Goal: Information Seeking & Learning: Learn about a topic

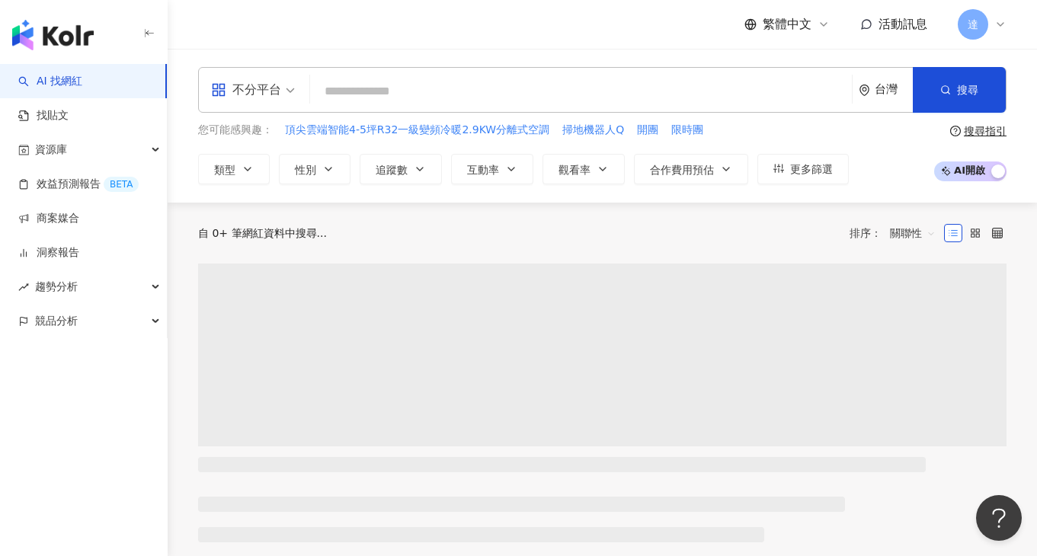
click at [974, 28] on span "達" at bounding box center [973, 24] width 11 height 17
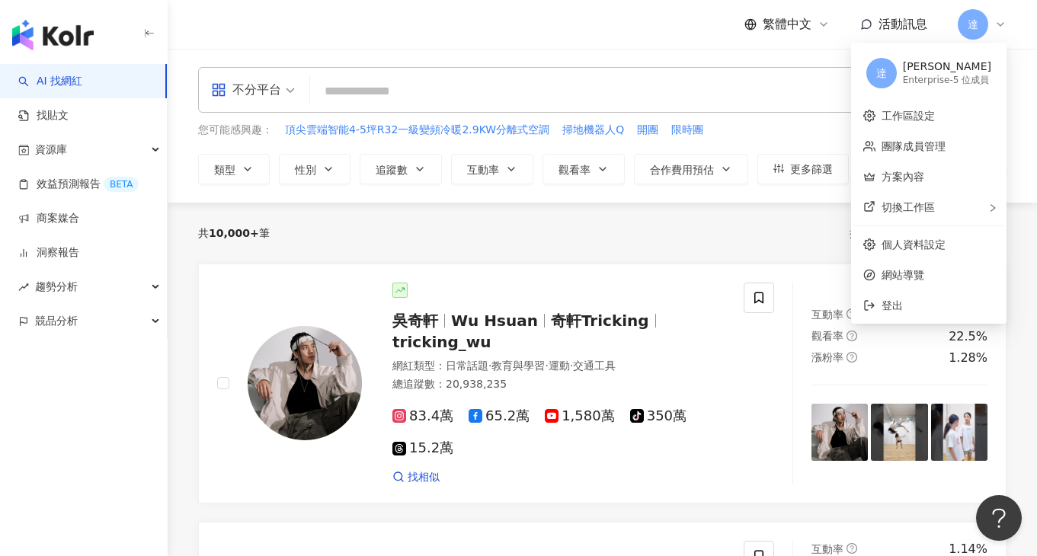
click at [501, 49] on header "繁體中文 活動訊息 達" at bounding box center [602, 25] width 869 height 50
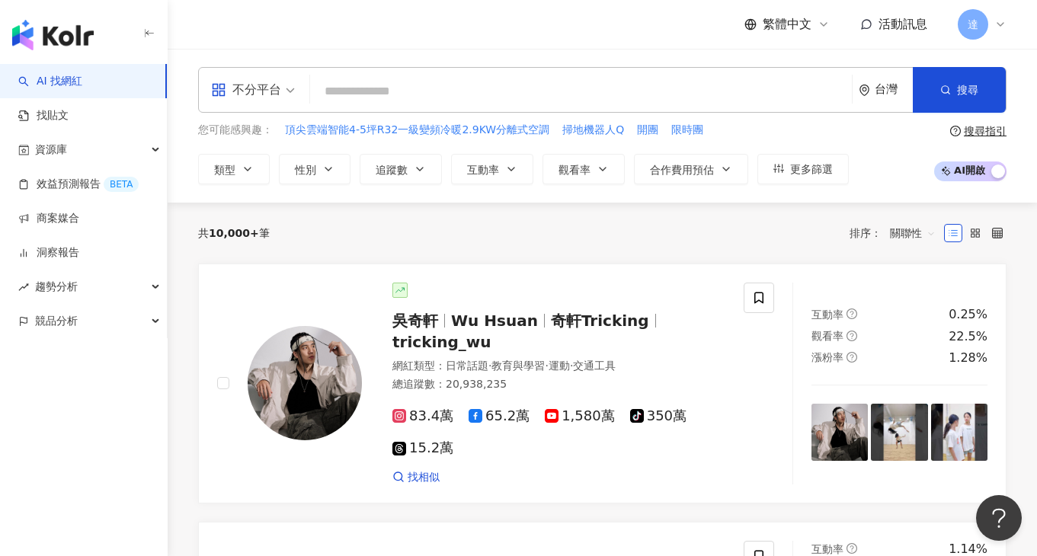
scroll to position [14, 0]
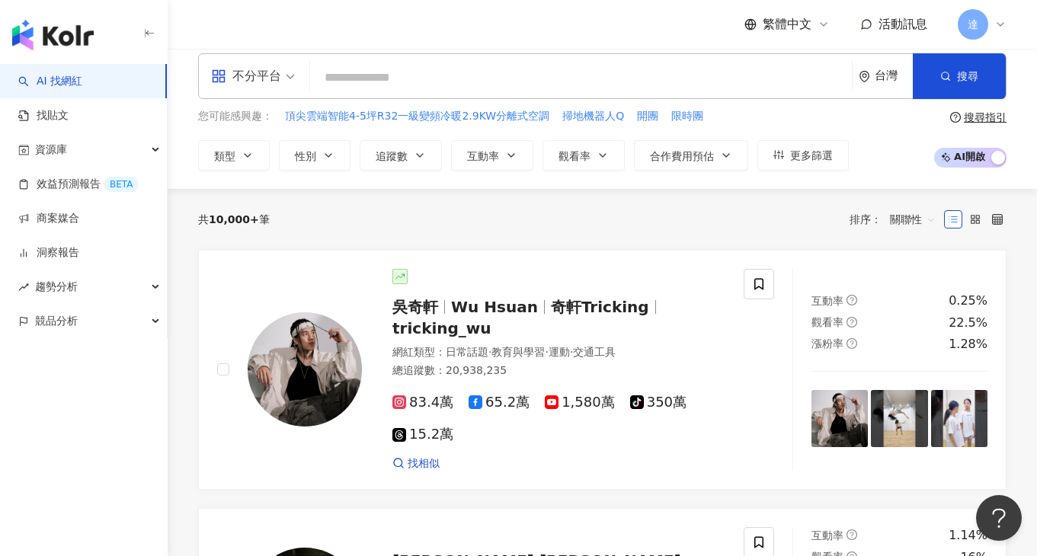
click at [967, 27] on span "達" at bounding box center [973, 24] width 30 height 30
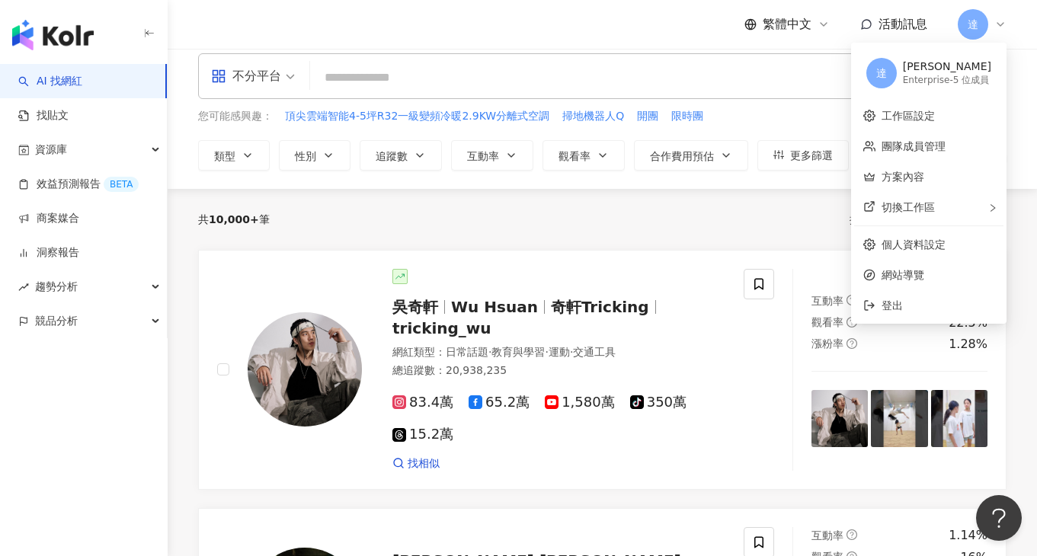
click at [637, 26] on div "繁體中文 活動訊息 達" at bounding box center [602, 24] width 809 height 49
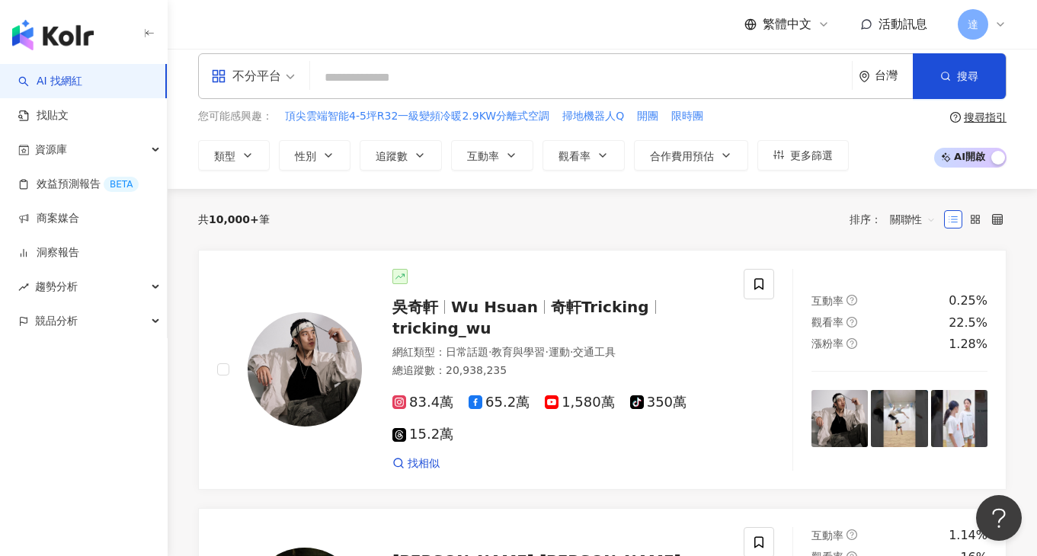
click at [82, 30] on img "button" at bounding box center [53, 35] width 82 height 30
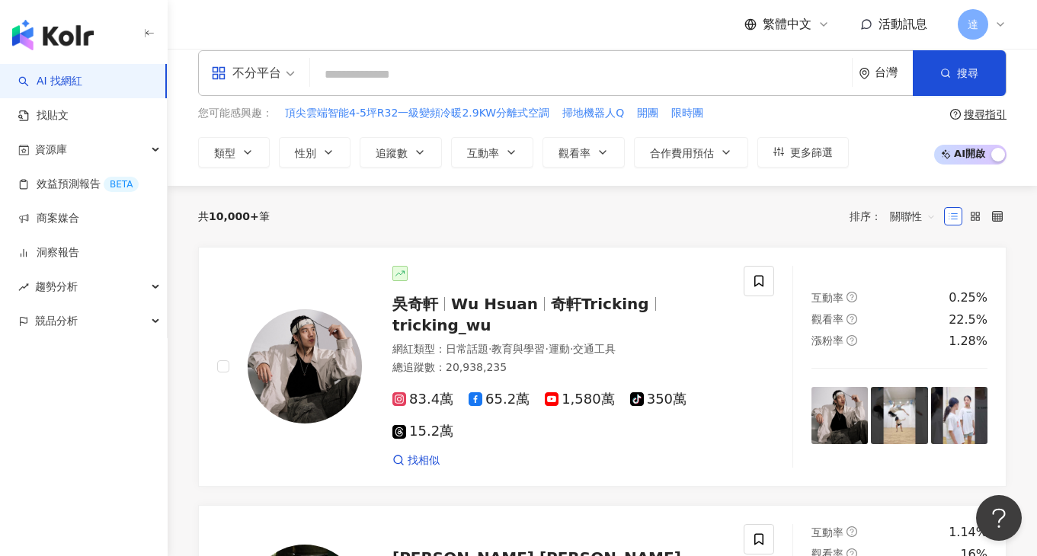
click at [287, 72] on span "不分平台" at bounding box center [253, 73] width 84 height 24
click at [389, 53] on div "不分平台 台灣 搜尋" at bounding box center [602, 73] width 809 height 46
click at [385, 74] on input "search" at bounding box center [581, 74] width 530 height 29
click at [257, 143] on button "類型" at bounding box center [234, 152] width 72 height 30
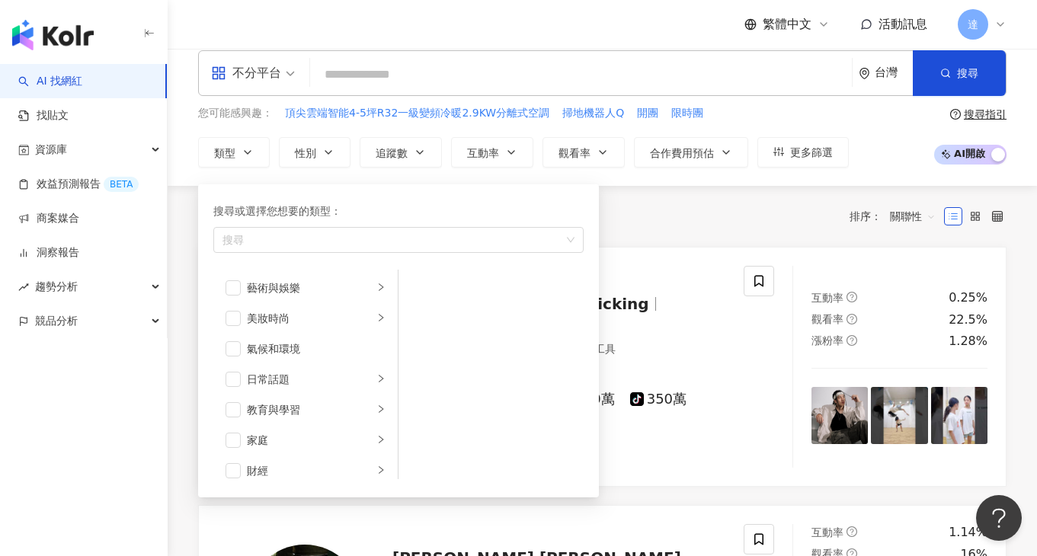
click at [645, 213] on div "共 10,000+ 筆 排序： 關聯性" at bounding box center [602, 216] width 809 height 24
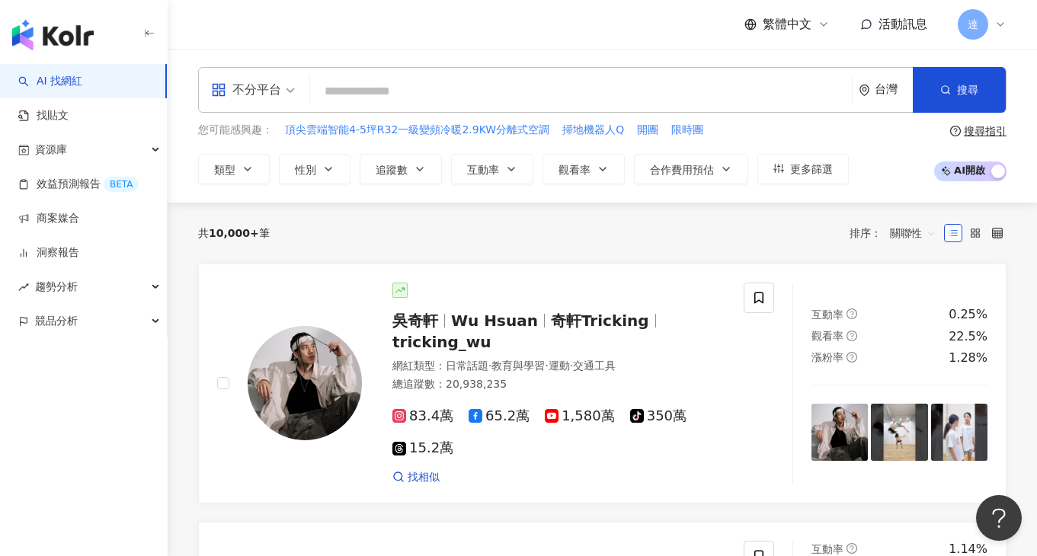
click at [303, 187] on div "不分平台 台灣 搜尋 您可能感興趣： 頂尖雲端智能4-5坪R32一級變頻冷暖2.9KW分離式空調 掃地機器人Q 開團 限時團 類型 性別 追蹤數 互動率 觀看…" at bounding box center [602, 126] width 869 height 154
click at [303, 175] on span "性別" at bounding box center [305, 170] width 21 height 12
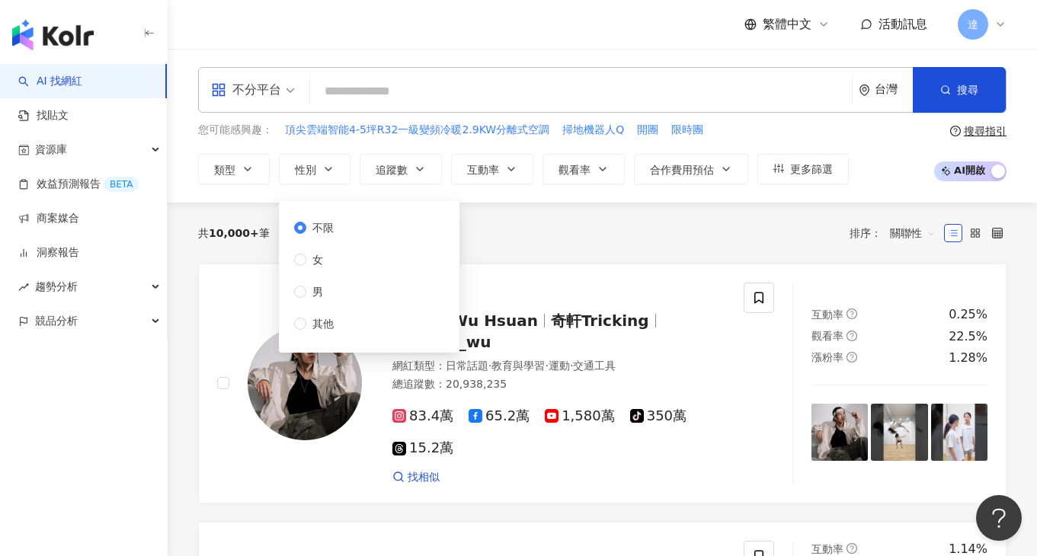
click at [554, 216] on div "共 10,000+ 筆 排序： 關聯性" at bounding box center [602, 233] width 809 height 61
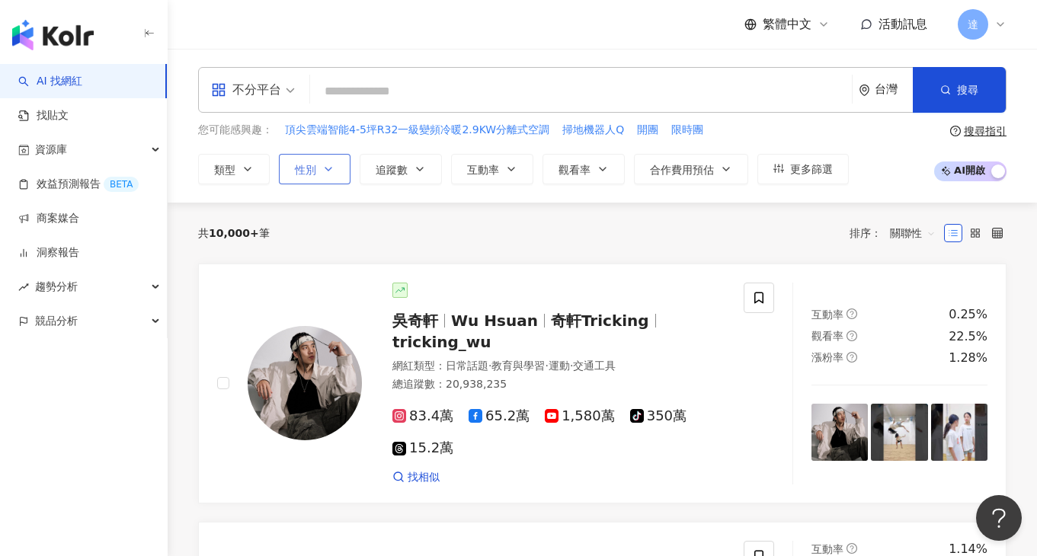
click at [310, 181] on button "性別" at bounding box center [315, 169] width 72 height 30
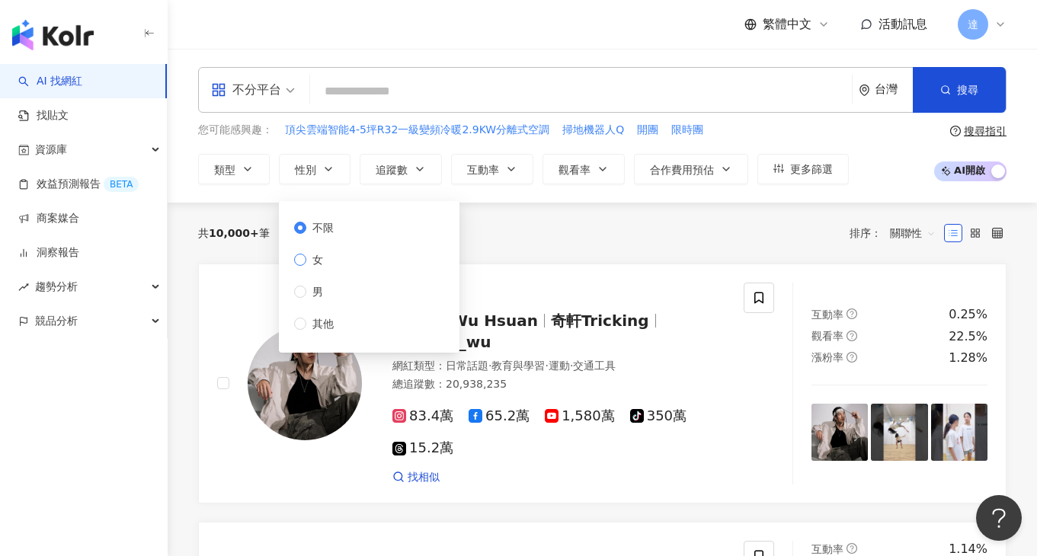
click at [325, 258] on span "女" at bounding box center [317, 259] width 23 height 17
click at [242, 169] on icon "button" at bounding box center [248, 169] width 12 height 12
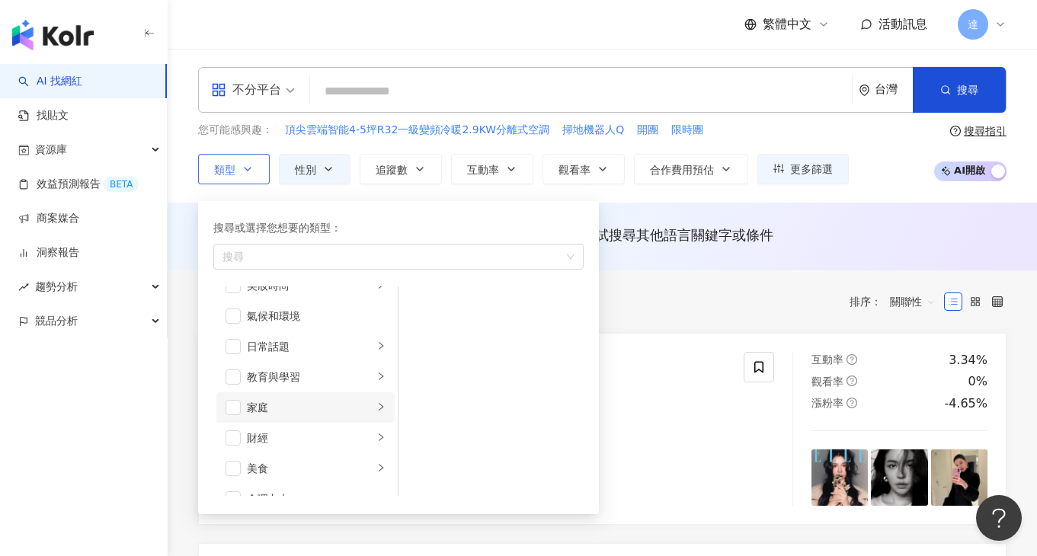
scroll to position [62, 0]
click at [231, 398] on span "button" at bounding box center [233, 395] width 15 height 15
click at [376, 395] on icon "right" at bounding box center [380, 394] width 9 height 9
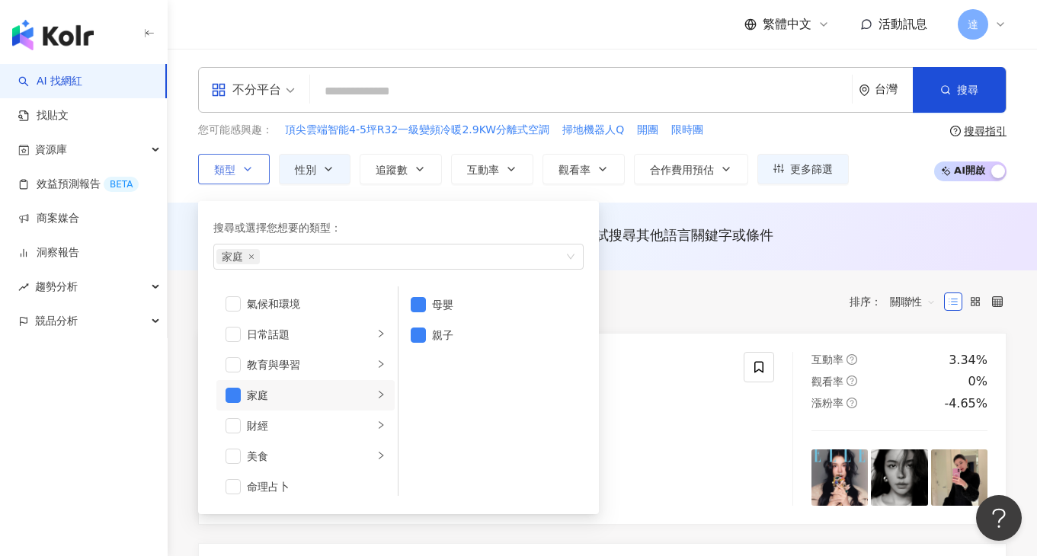
click at [434, 196] on div "搜尋或選擇您想要的類型： 家庭 藝術與娛樂 美妝時尚 氣候和環境 日常話題 教育與學習 家庭 財經 美食 命理占卜 遊戲 法政社會 生活風格 影視娛樂 醫療與…" at bounding box center [392, 354] width 389 height 321
click at [411, 166] on button "追蹤數" at bounding box center [401, 169] width 82 height 30
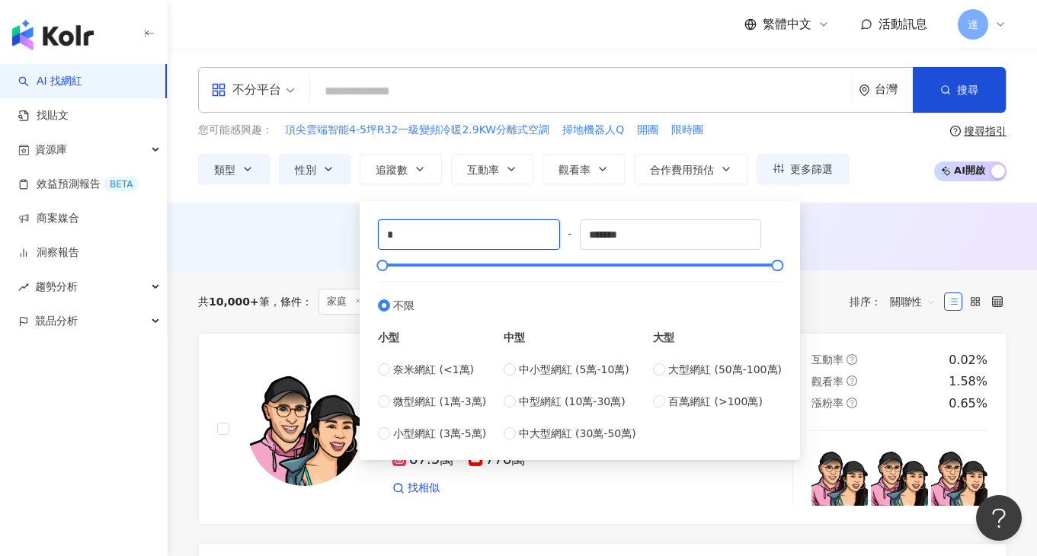
drag, startPoint x: 459, startPoint y: 246, endPoint x: 333, endPoint y: 232, distance: 126.6
type input "******"
drag, startPoint x: 677, startPoint y: 229, endPoint x: 484, endPoint y: 227, distance: 192.8
click at [484, 228] on div "****** - ******* 不限 小型 奈米網紅 (<1萬) 微型網紅 (1萬-3萬) 小型網紅 (3萬-5萬) 中型 中小型網紅 (5萬-10萬) 中…" at bounding box center [580, 330] width 404 height 223
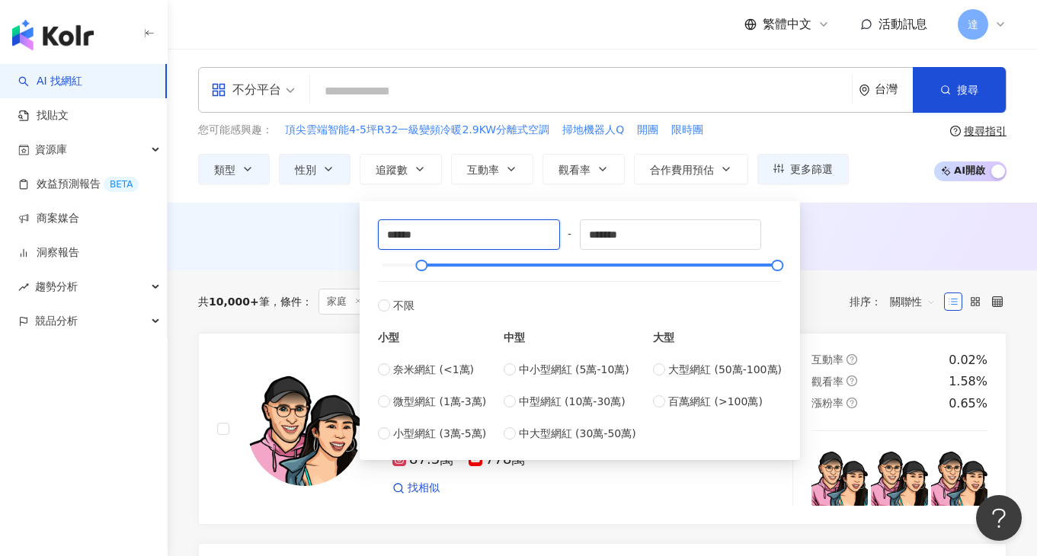
drag, startPoint x: 462, startPoint y: 242, endPoint x: 341, endPoint y: 242, distance: 121.2
drag, startPoint x: 679, startPoint y: 235, endPoint x: 524, endPoint y: 235, distance: 154.7
click at [530, 235] on div "****** - ******* 不限 小型 奈米網紅 (<1萬) 微型網紅 (1萬-3萬) 小型網紅 (3萬-5萬) 中型 中小型網紅 (5萬-10萬) 中…" at bounding box center [580, 330] width 404 height 223
paste input
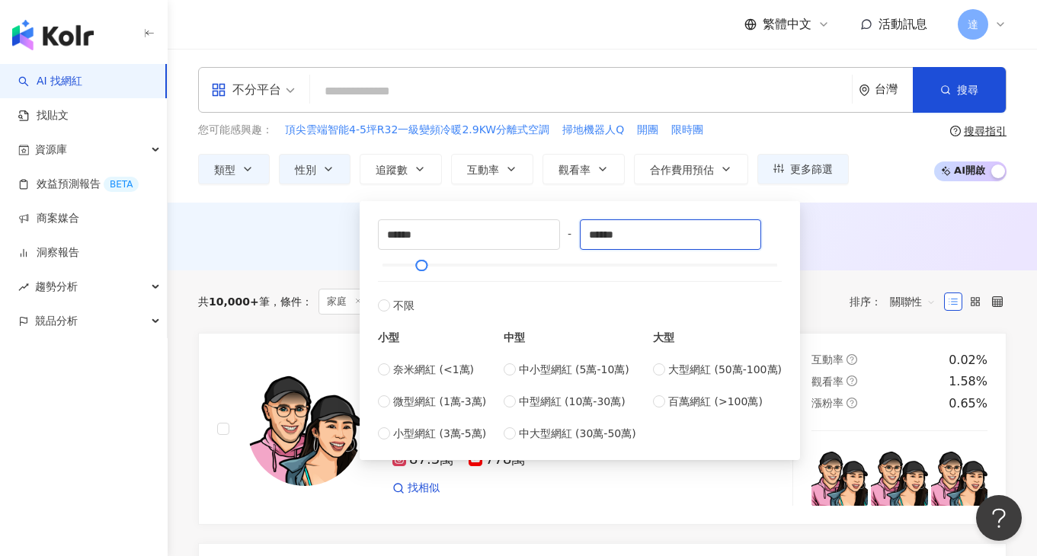
drag, startPoint x: 600, startPoint y: 233, endPoint x: 584, endPoint y: 233, distance: 15.2
click at [584, 233] on div "****** - ****** 不限 小型 奈米網紅 (<1萬) 微型網紅 (1萬-3萬) 小型網紅 (3萬-5萬) 中型 中小型網紅 (5萬-10萬) 中型…" at bounding box center [580, 330] width 404 height 223
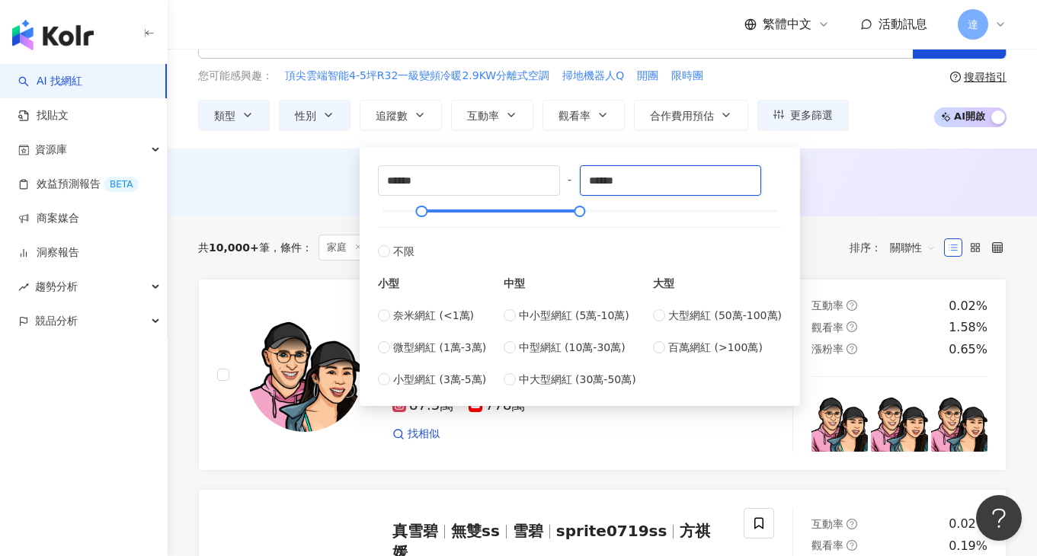
scroll to position [43, 0]
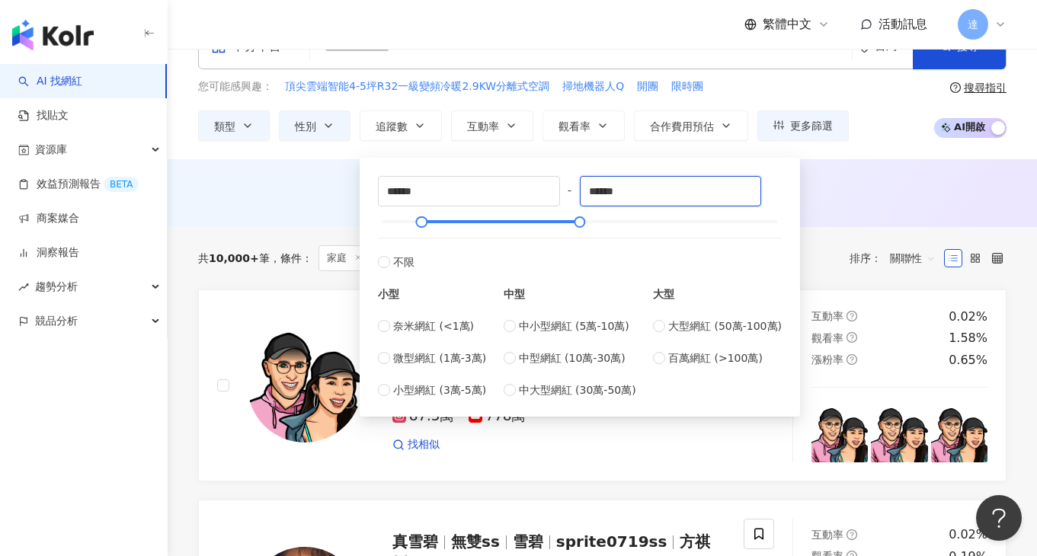
type input "******"
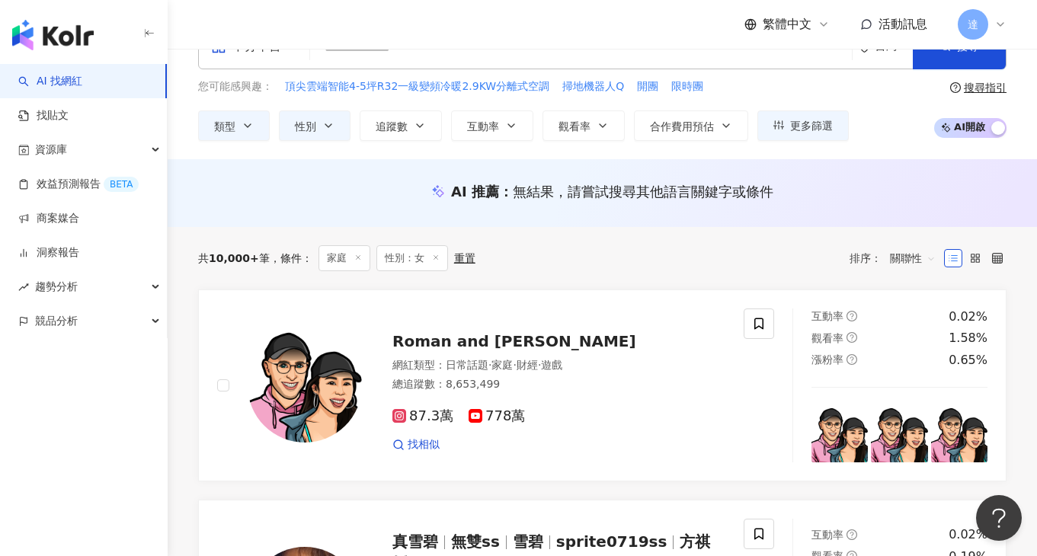
click at [914, 185] on div "AI 推薦 ： 無結果，請嘗試搜尋其他語言關鍵字或條件" at bounding box center [602, 191] width 809 height 19
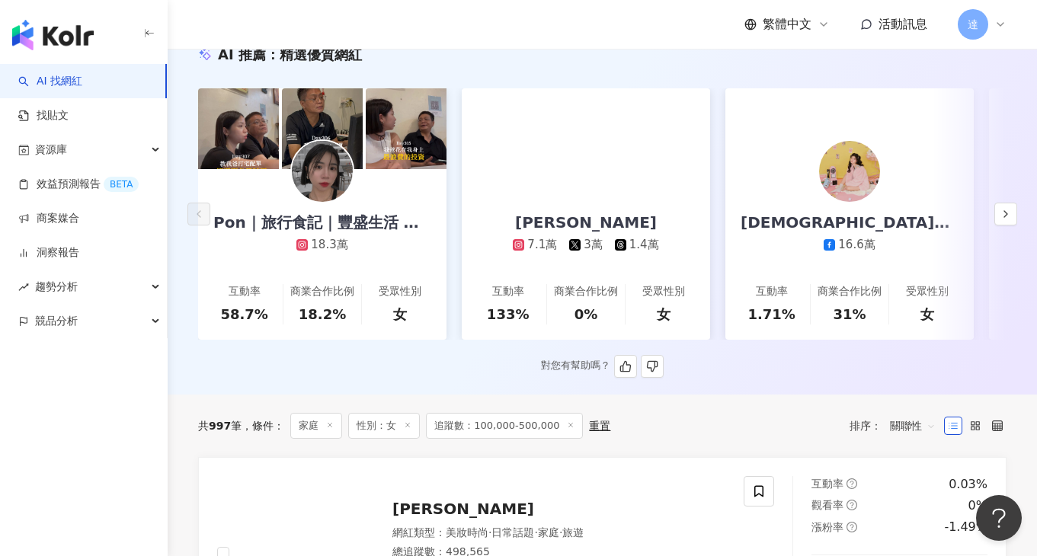
scroll to position [184, 0]
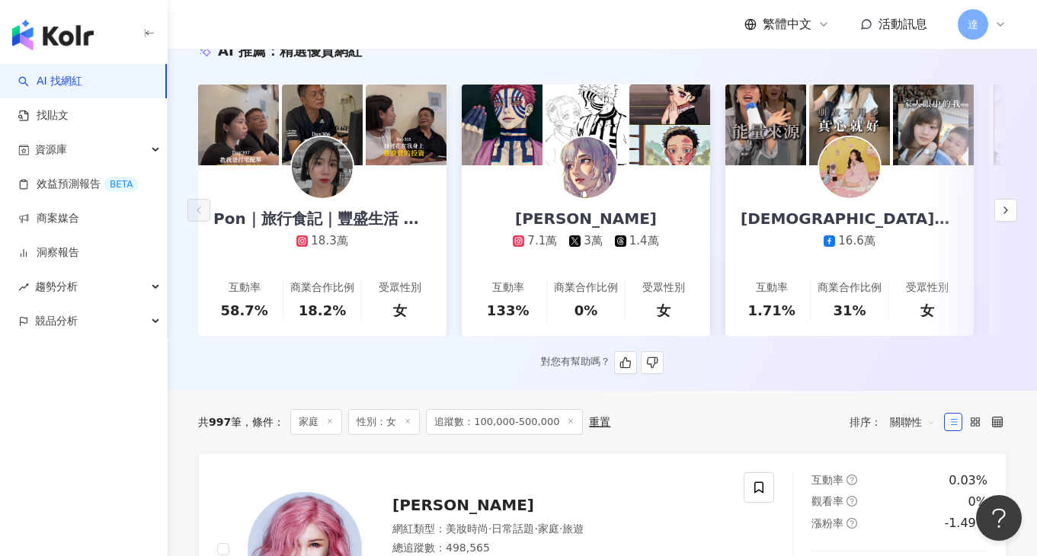
click at [840, 179] on img at bounding box center [849, 167] width 61 height 61
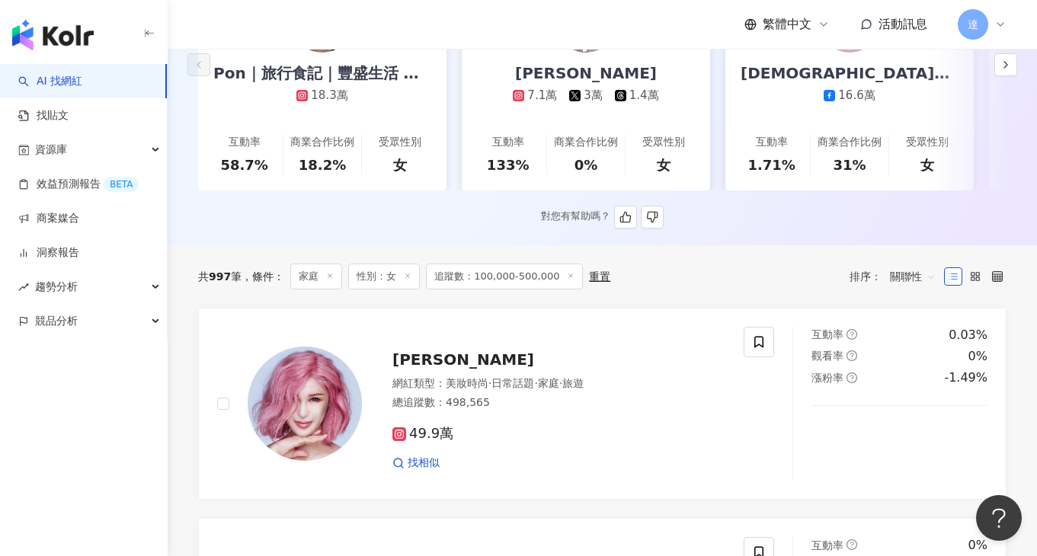
scroll to position [249, 0]
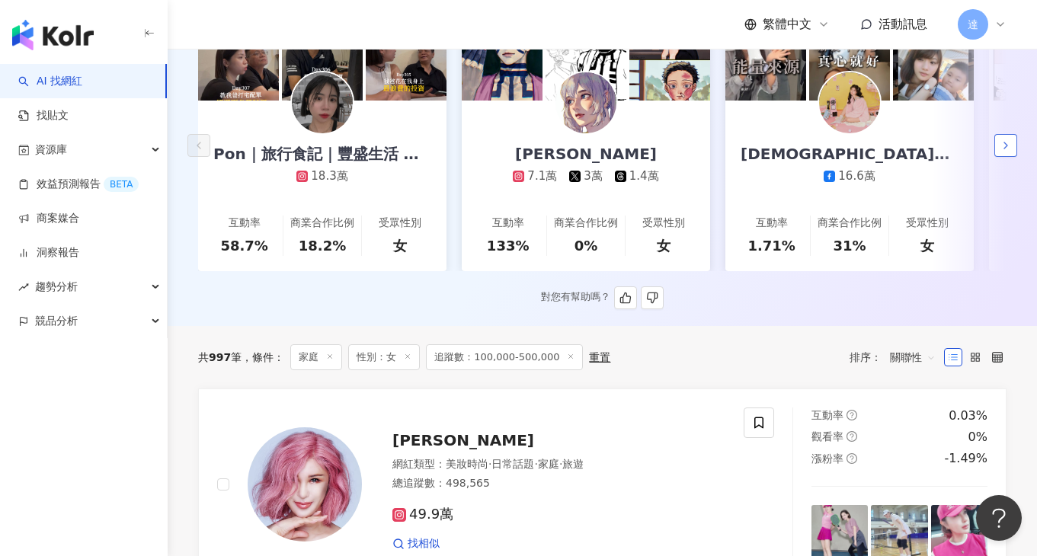
click at [1013, 155] on button "button" at bounding box center [1005, 145] width 23 height 23
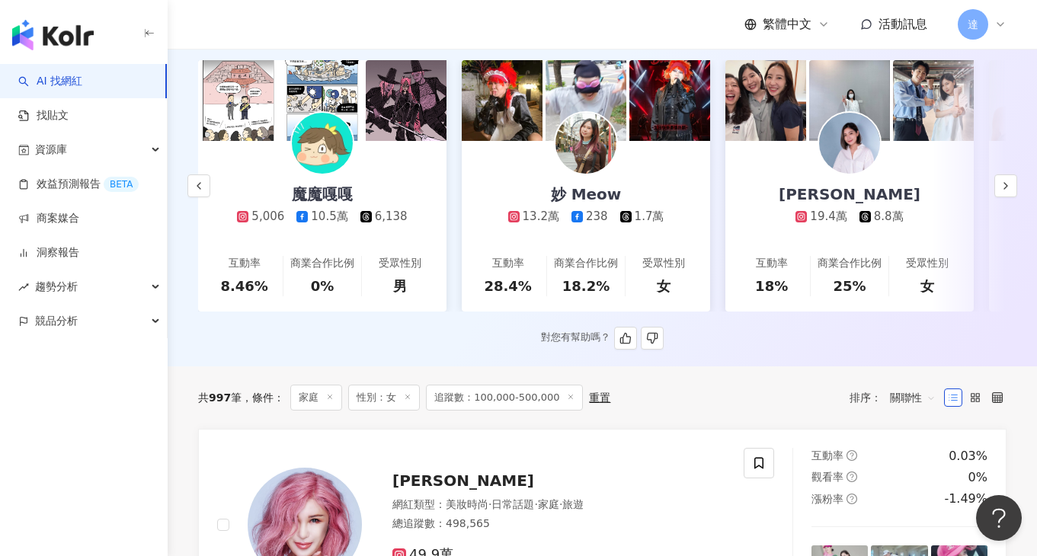
scroll to position [173, 0]
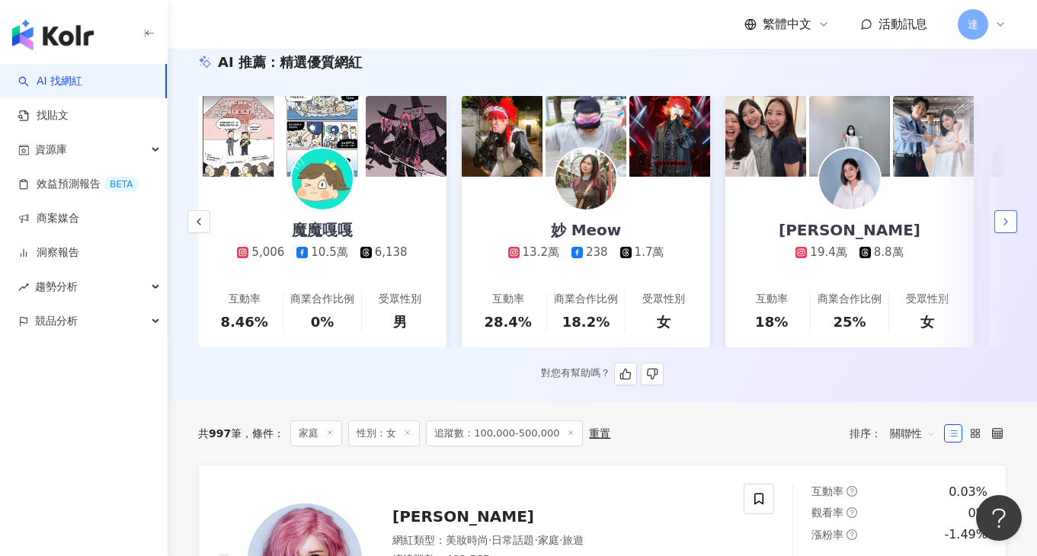
click at [1010, 219] on icon "button" at bounding box center [1006, 222] width 12 height 12
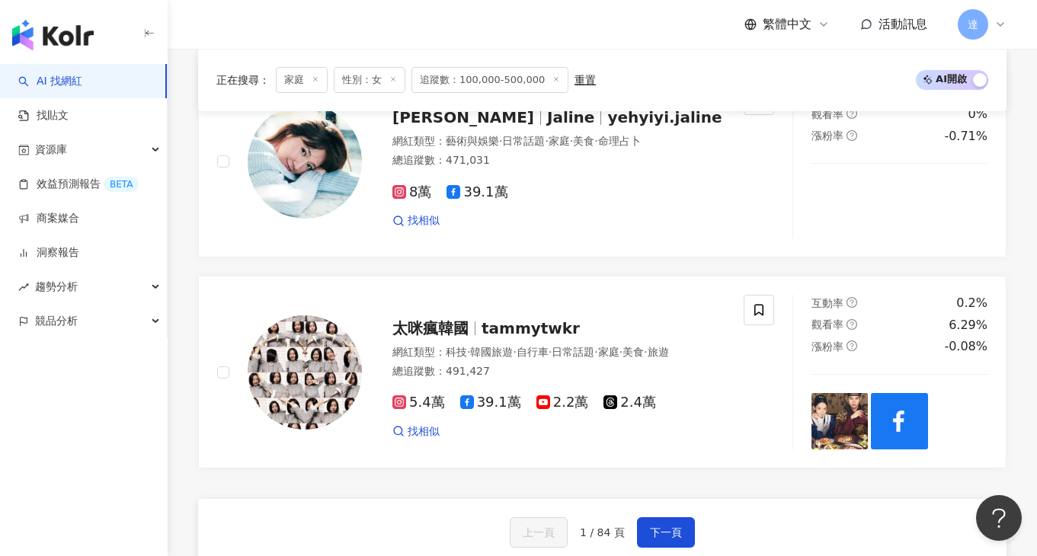
scroll to position [2681, 0]
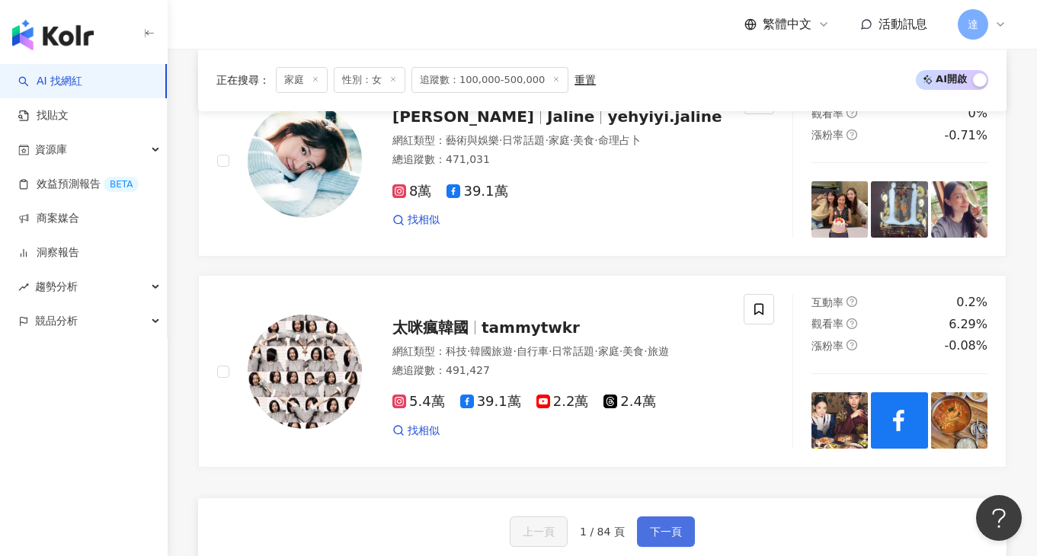
click at [662, 526] on span "下一頁" at bounding box center [666, 532] width 32 height 12
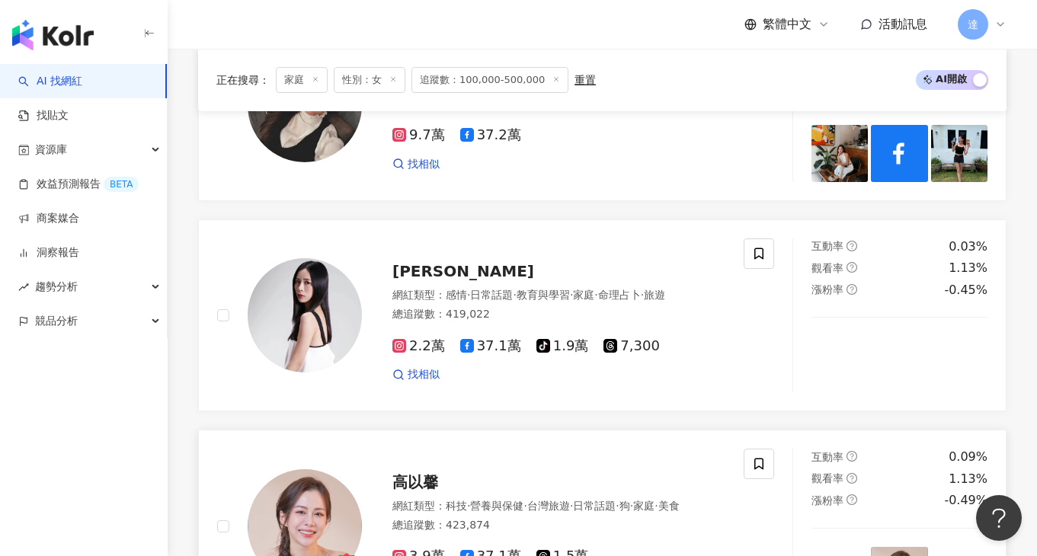
scroll to position [2939, 0]
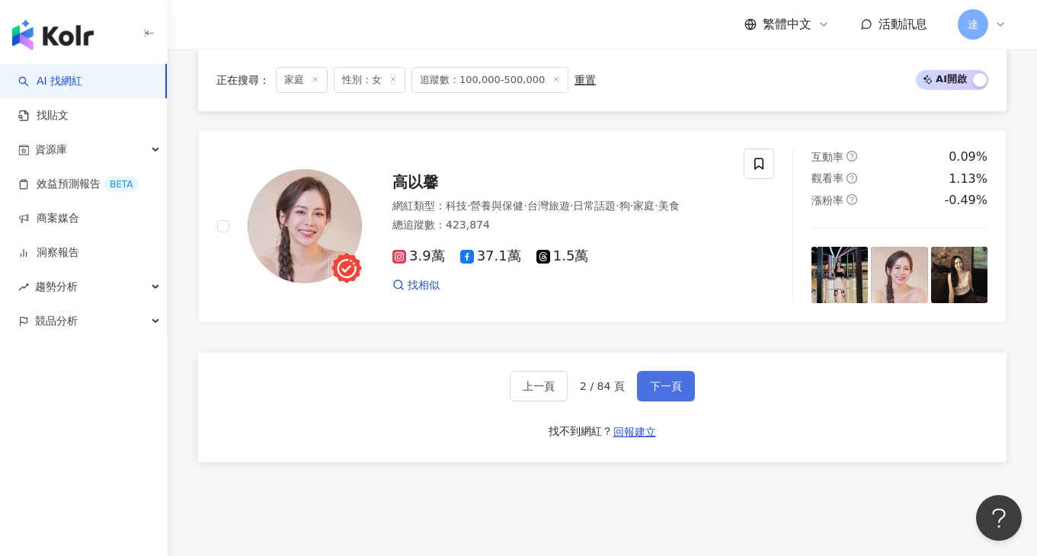
click at [674, 380] on span "下一頁" at bounding box center [666, 386] width 32 height 12
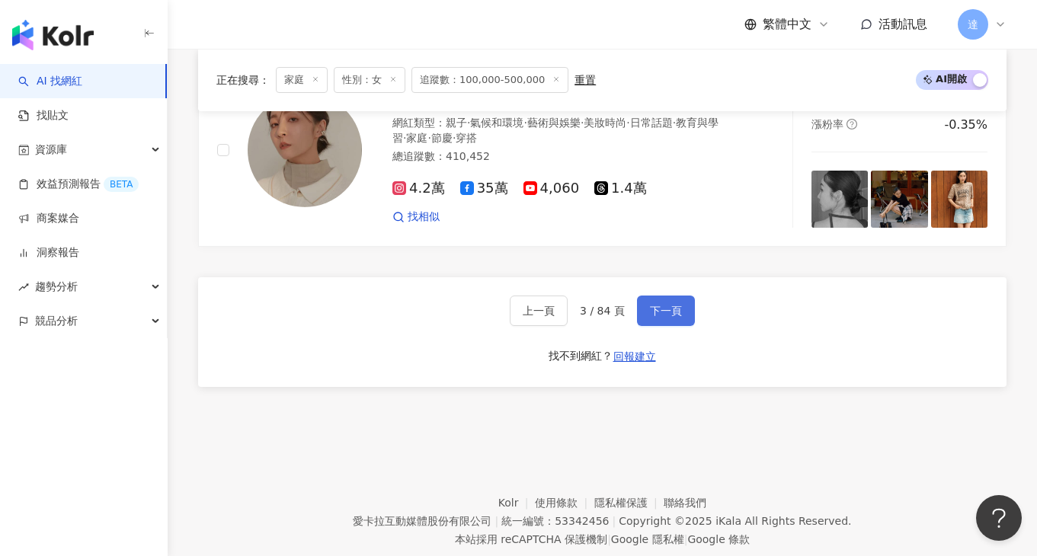
click at [661, 305] on span "下一頁" at bounding box center [666, 311] width 32 height 12
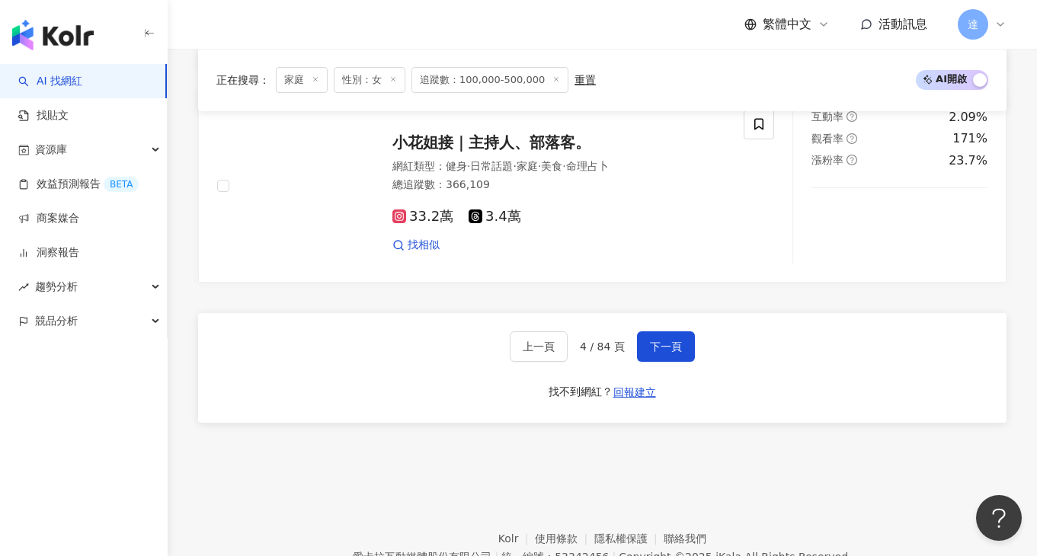
scroll to position [2985, 0]
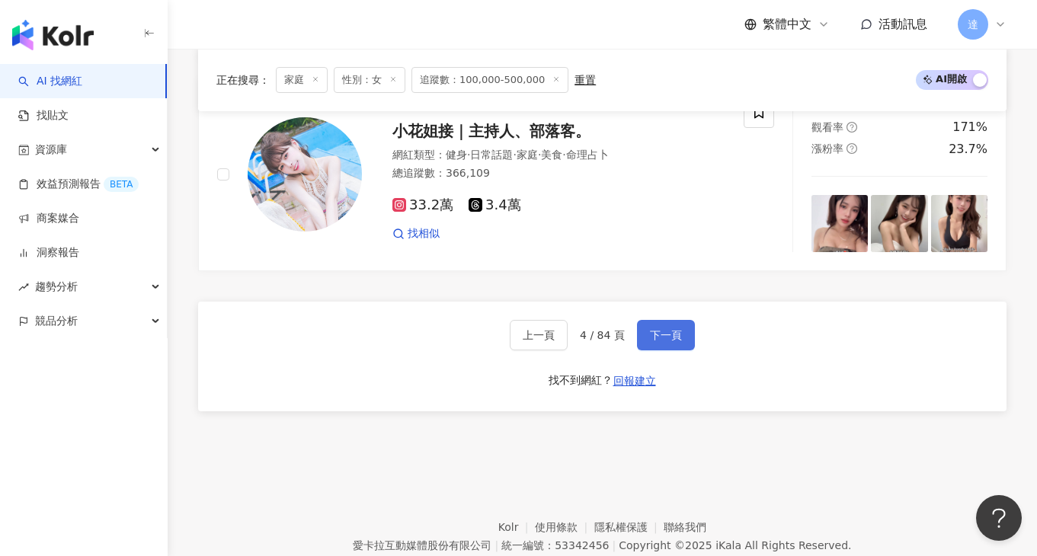
click at [665, 329] on span "下一頁" at bounding box center [666, 335] width 32 height 12
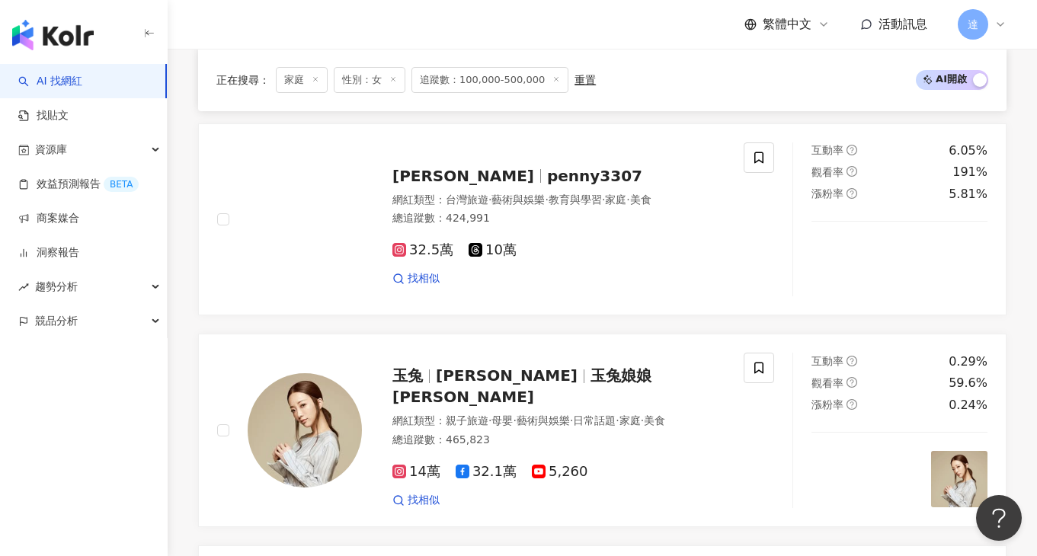
scroll to position [2939, 0]
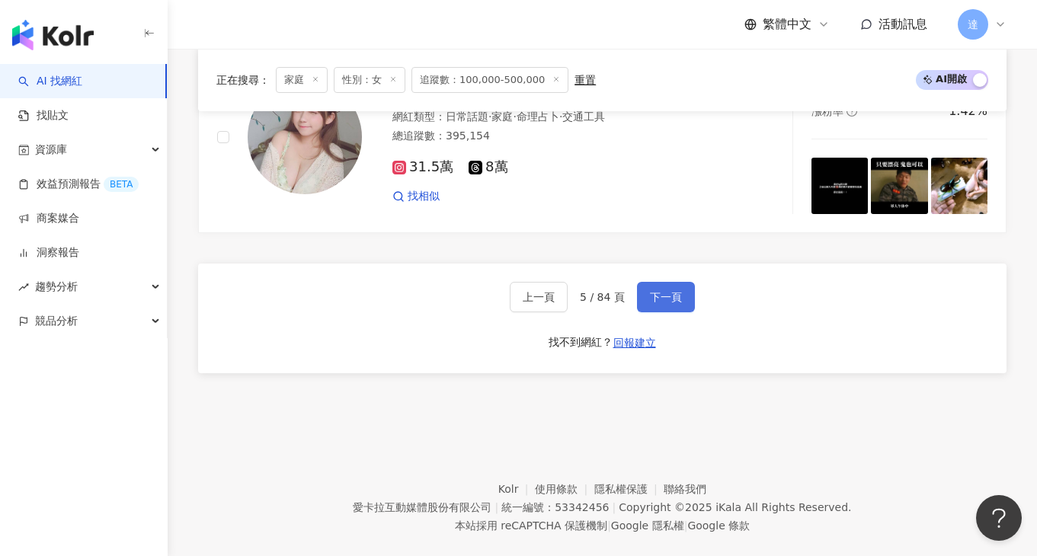
click at [670, 291] on span "下一頁" at bounding box center [666, 297] width 32 height 12
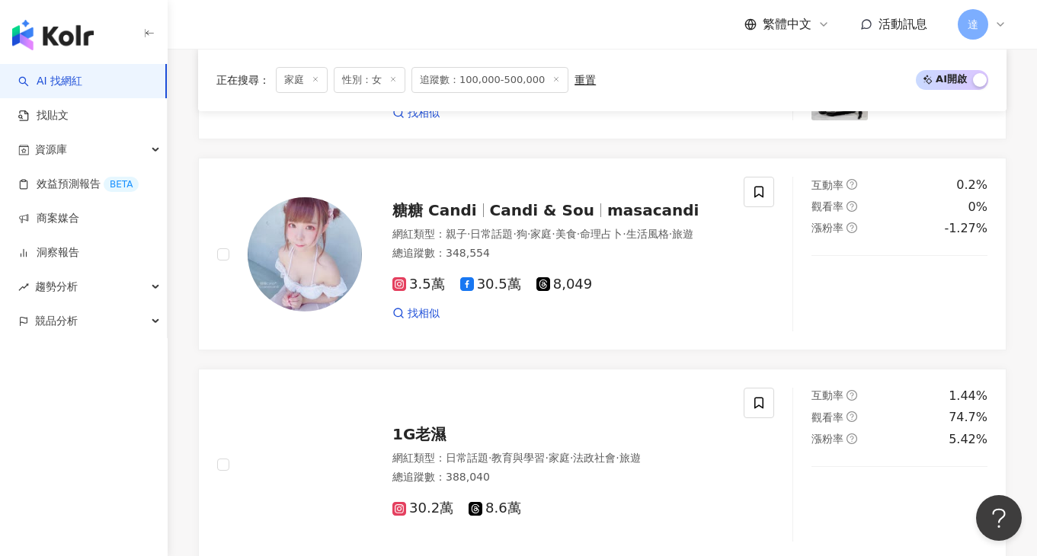
scroll to position [2989, 0]
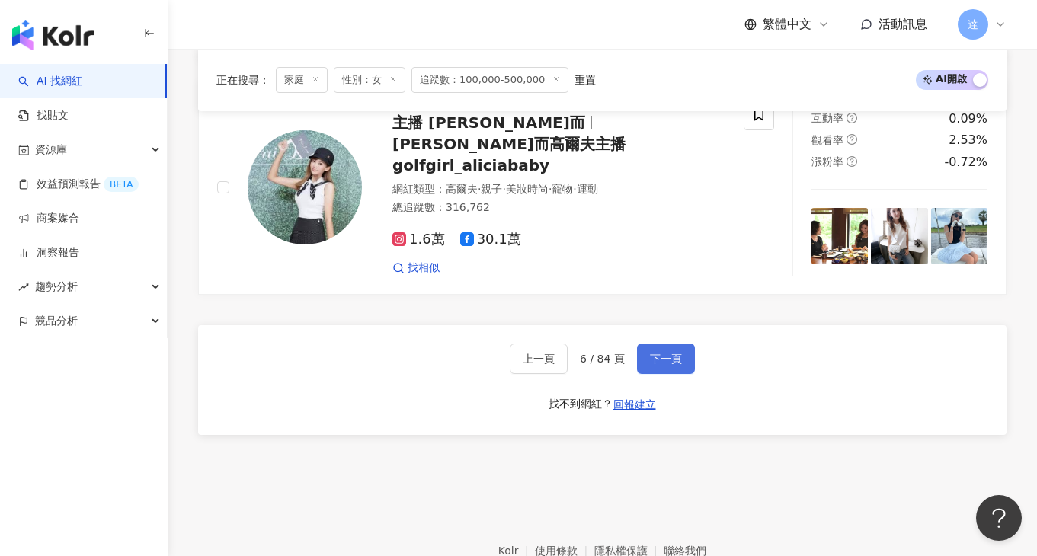
click at [668, 353] on span "下一頁" at bounding box center [666, 359] width 32 height 12
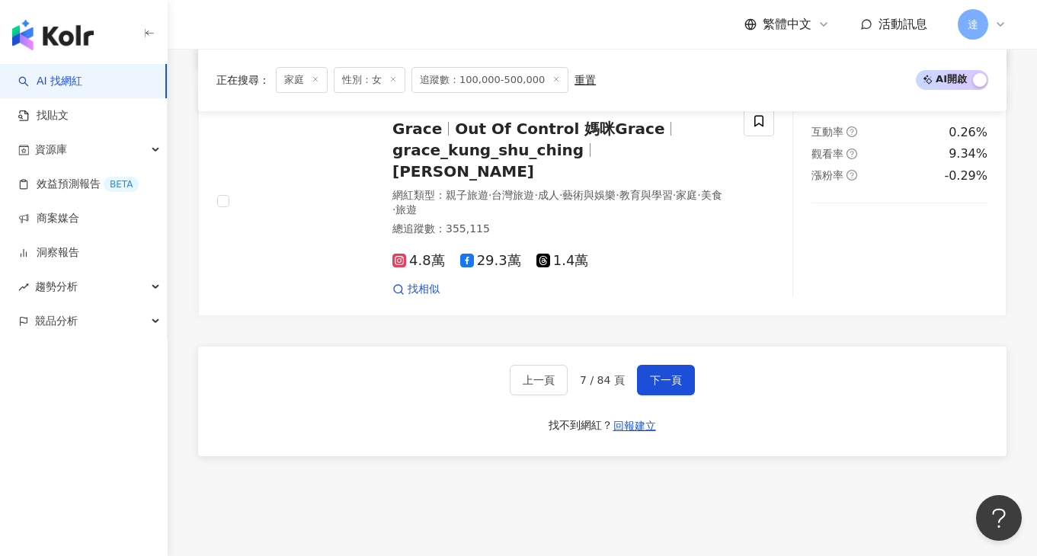
scroll to position [2951, 0]
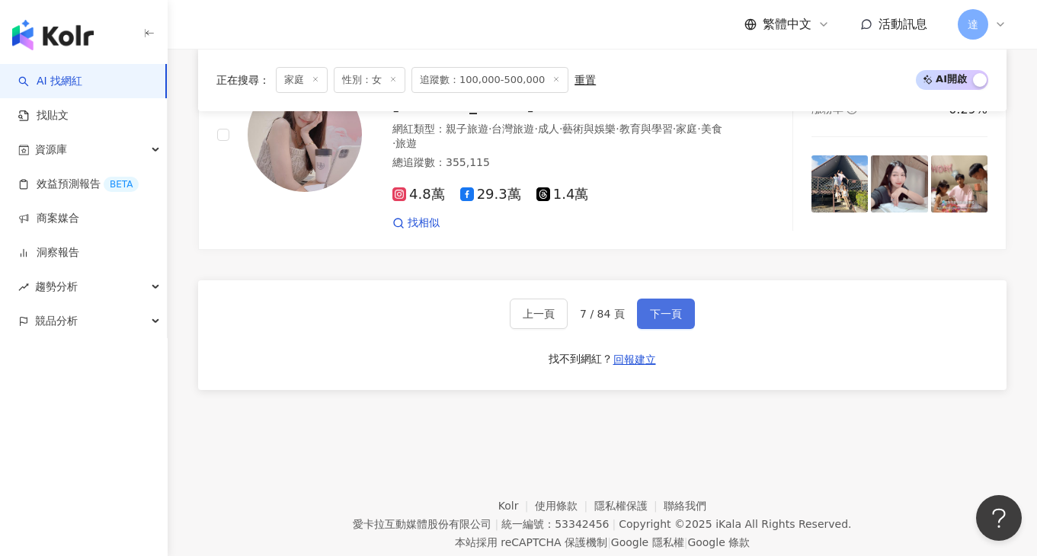
click at [671, 299] on button "下一頁" at bounding box center [666, 314] width 58 height 30
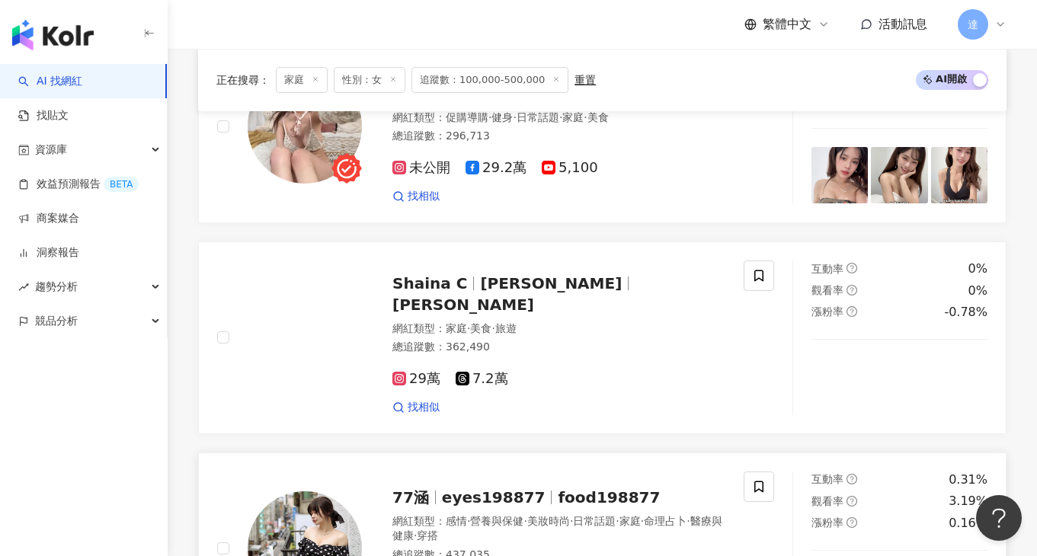
scroll to position [1240, 0]
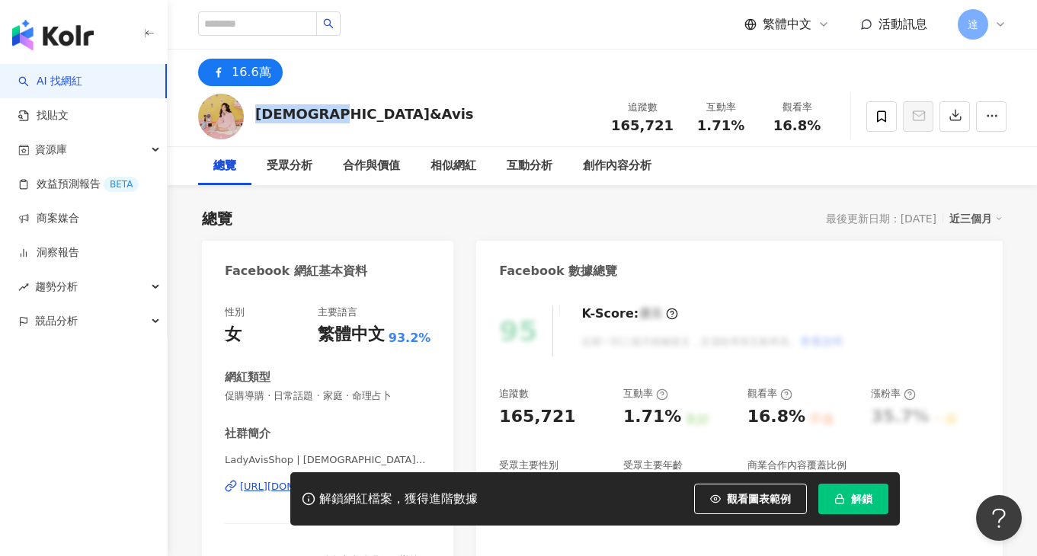
drag, startPoint x: 339, startPoint y: 110, endPoint x: 255, endPoint y: 109, distance: 83.8
click at [256, 110] on div "Lady&Avis 追蹤數 165,721 互動率 1.71% 觀看率 16.8%" at bounding box center [602, 116] width 869 height 60
copy div "[DEMOGRAPHIC_DATA]&Avis"
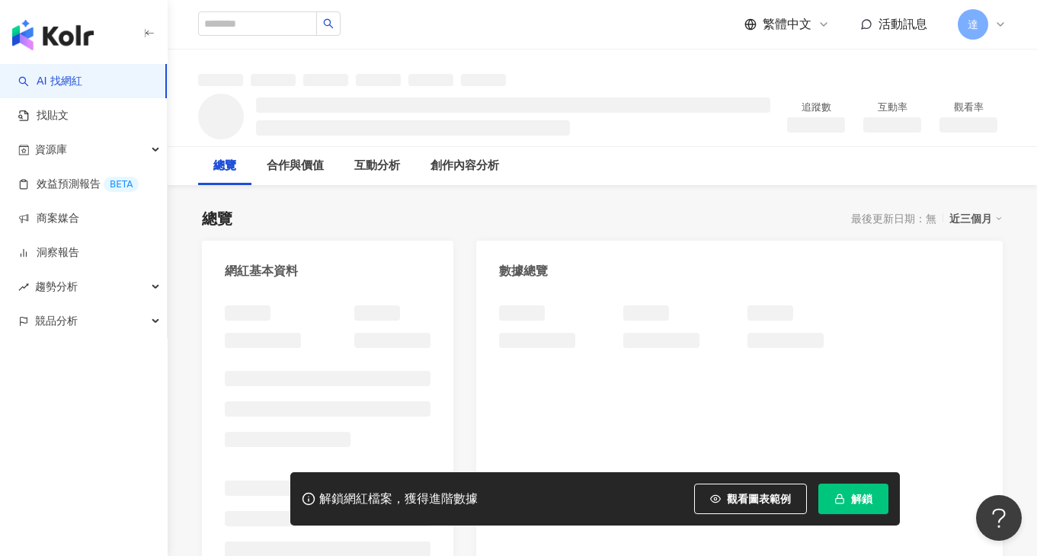
click at [559, 48] on div "繁體中文 活動訊息 達" at bounding box center [602, 24] width 809 height 49
